Goal: Obtain resource: Download file/media

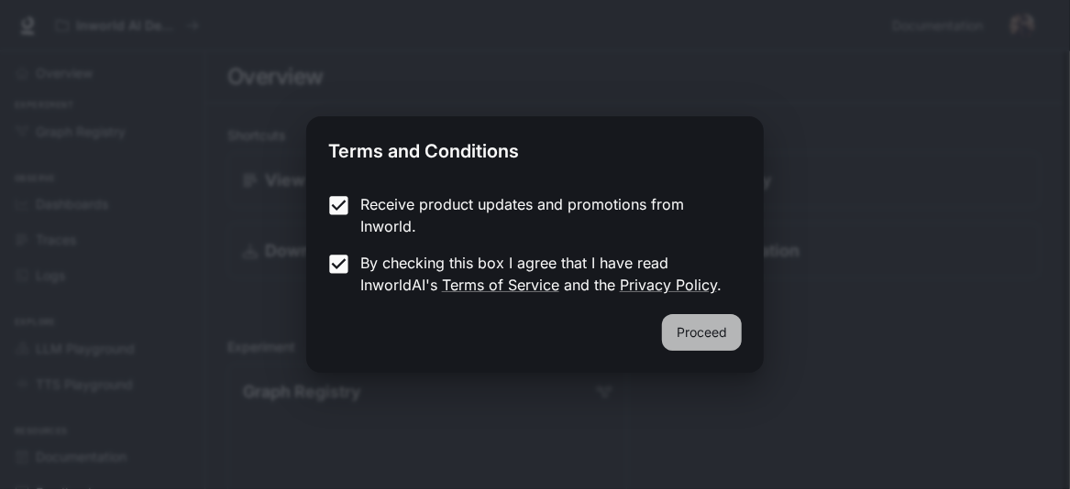
click at [703, 338] on button "Proceed" at bounding box center [702, 332] width 80 height 37
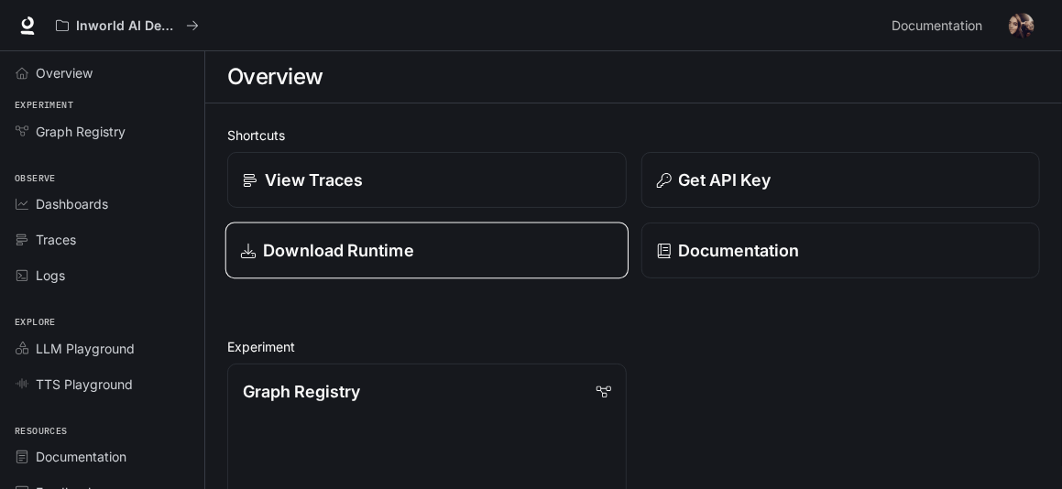
click at [390, 257] on p "Download Runtime" at bounding box center [338, 250] width 151 height 25
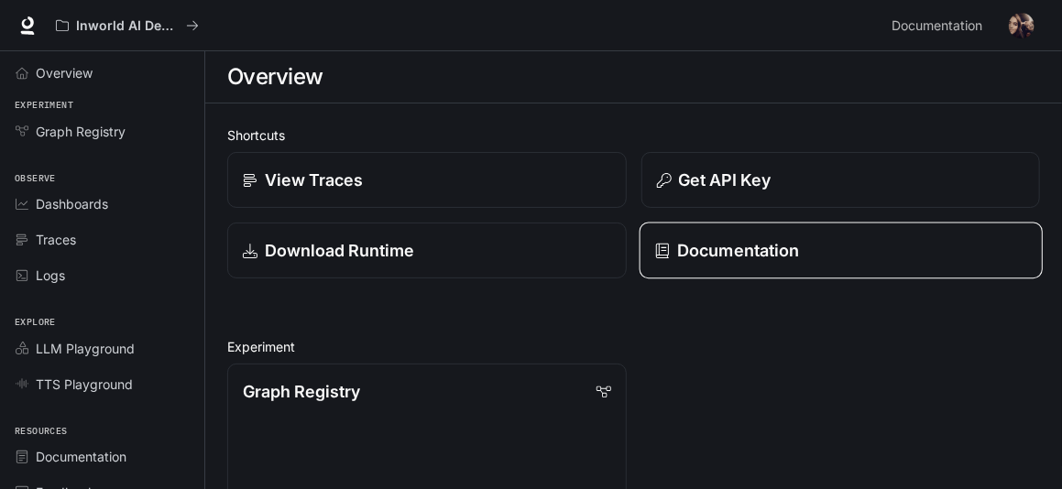
click at [755, 261] on p "Documentation" at bounding box center [738, 250] width 122 height 25
